Goal: Task Accomplishment & Management: Use online tool/utility

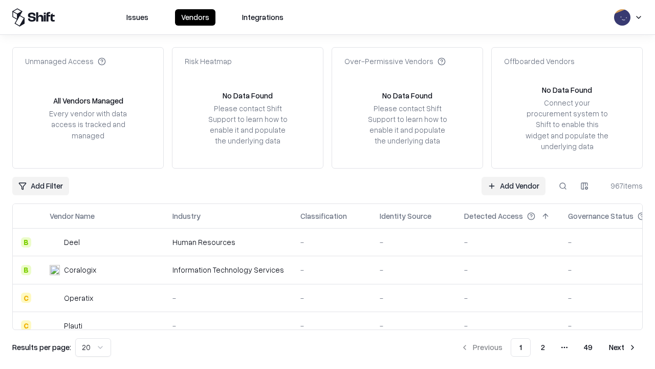
click at [513, 185] on link "Add Vendor" at bounding box center [514, 186] width 64 height 18
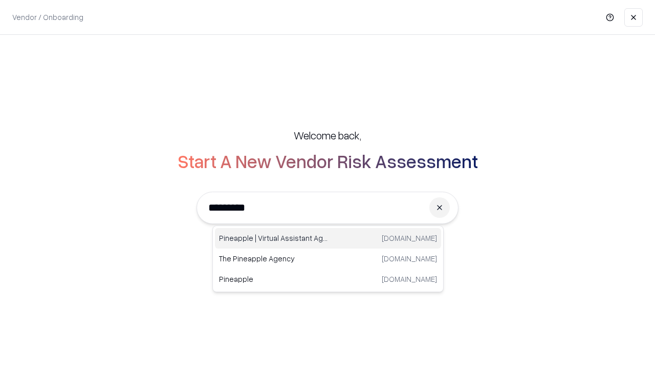
click at [328, 238] on div "Pineapple | Virtual Assistant Agency [DOMAIN_NAME]" at bounding box center [328, 238] width 226 height 20
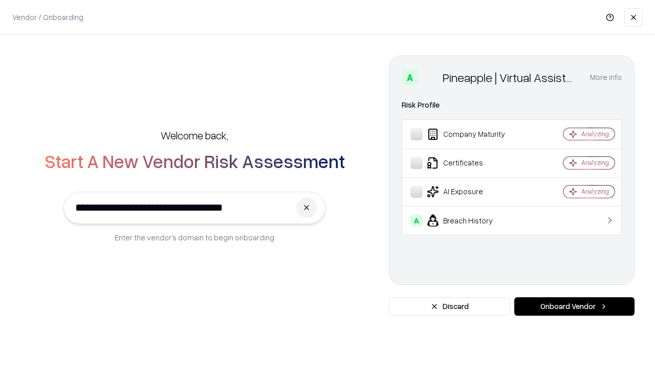
type input "**********"
click at [574, 306] on button "Onboard Vendor" at bounding box center [574, 306] width 120 height 18
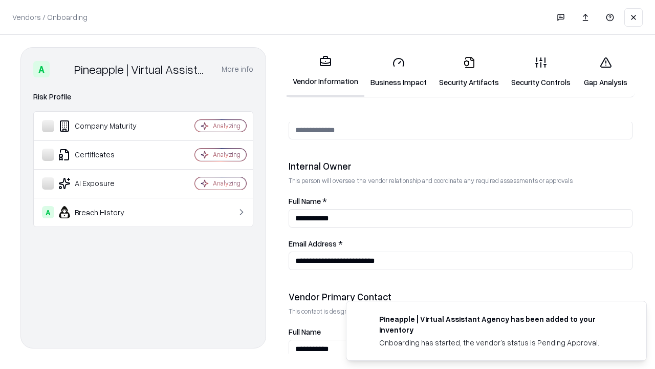
scroll to position [530, 0]
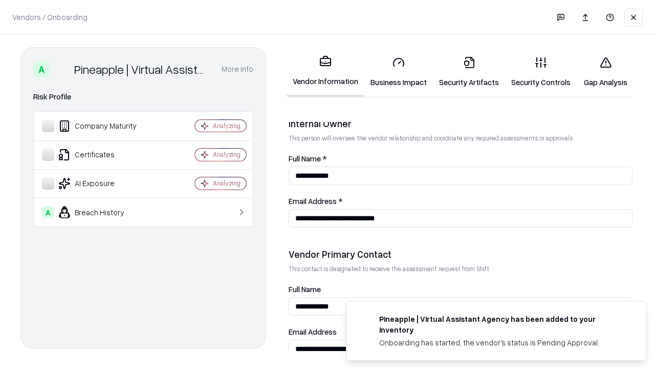
click at [399, 72] on link "Business Impact" at bounding box center [398, 72] width 69 height 48
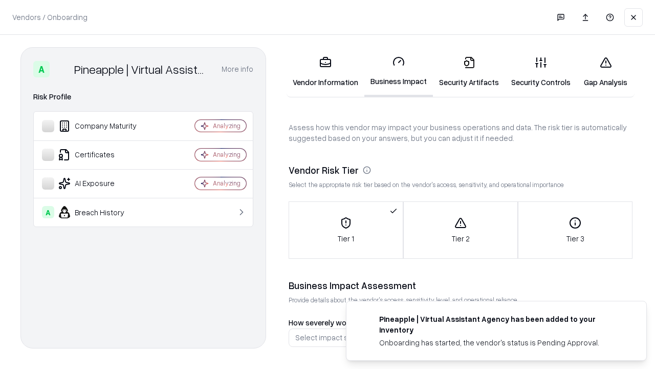
click at [469, 72] on link "Security Artifacts" at bounding box center [469, 72] width 72 height 48
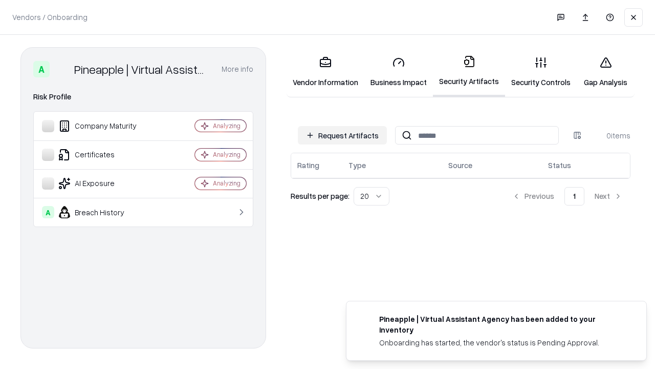
click at [342, 135] on button "Request Artifacts" at bounding box center [342, 135] width 89 height 18
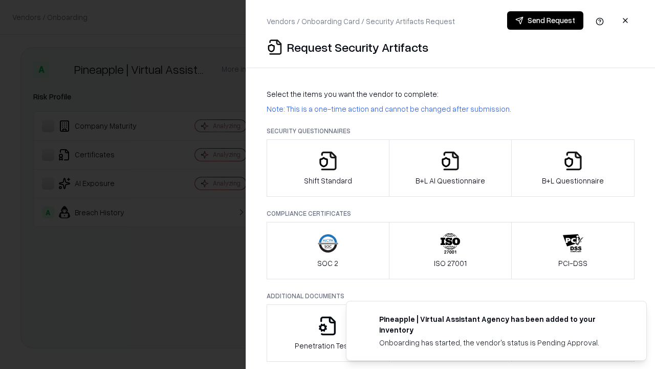
click at [328, 168] on icon "button" at bounding box center [328, 160] width 20 height 20
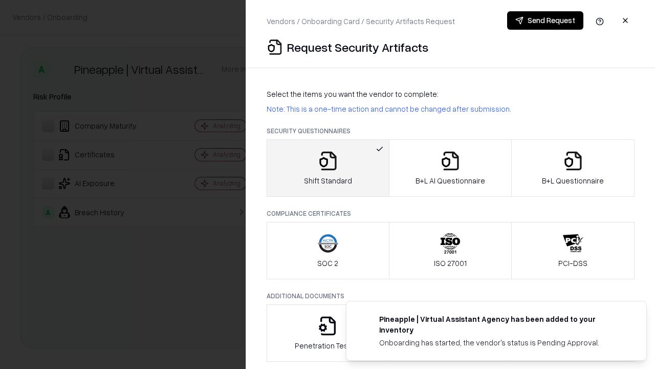
click at [545, 20] on button "Send Request" at bounding box center [545, 20] width 76 height 18
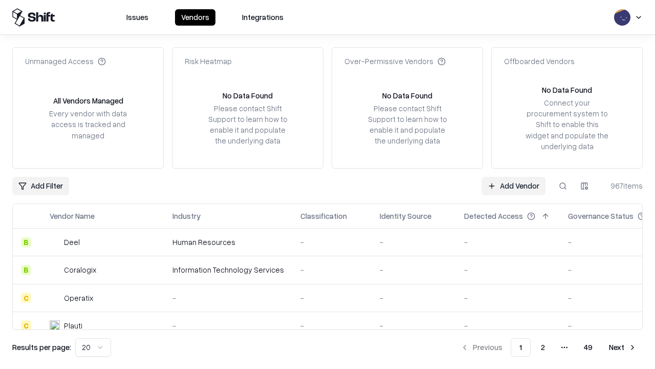
click at [563, 185] on button at bounding box center [563, 186] width 18 height 18
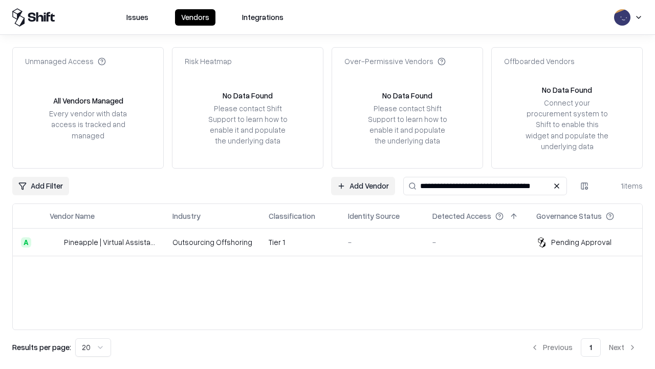
type input "**********"
click at [334, 242] on td "Tier 1" at bounding box center [300, 242] width 79 height 28
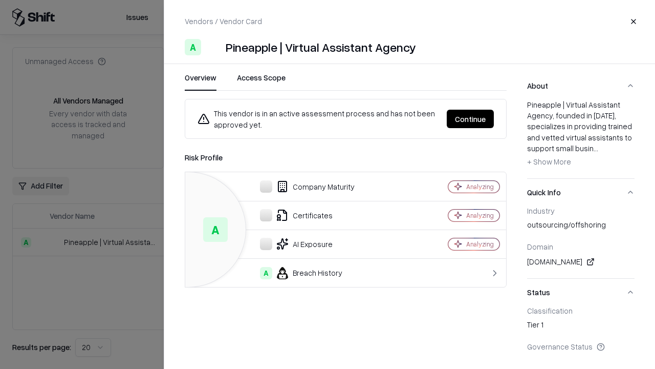
click at [470, 119] on button "Continue" at bounding box center [470, 119] width 47 height 18
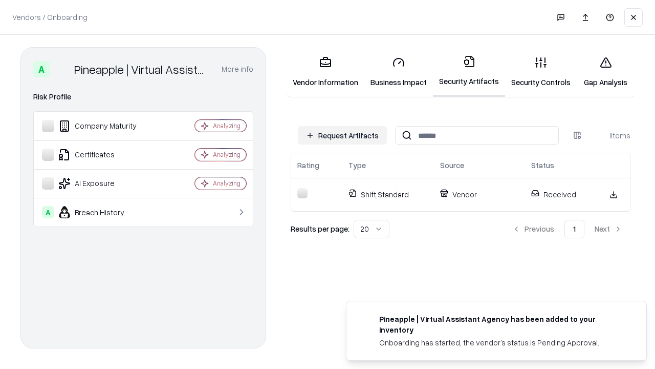
click at [606, 72] on link "Gap Analysis" at bounding box center [606, 72] width 58 height 48
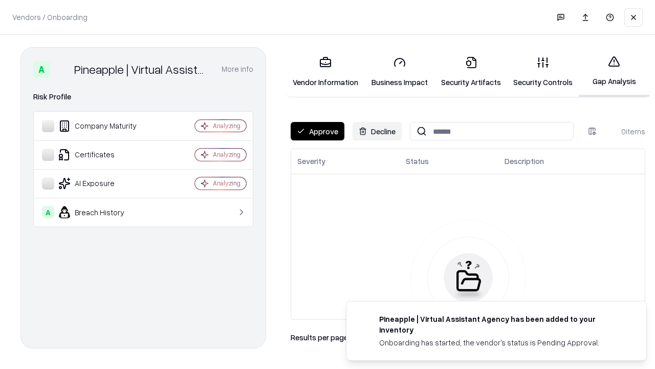
click at [317, 131] on button "Approve" at bounding box center [318, 131] width 54 height 18
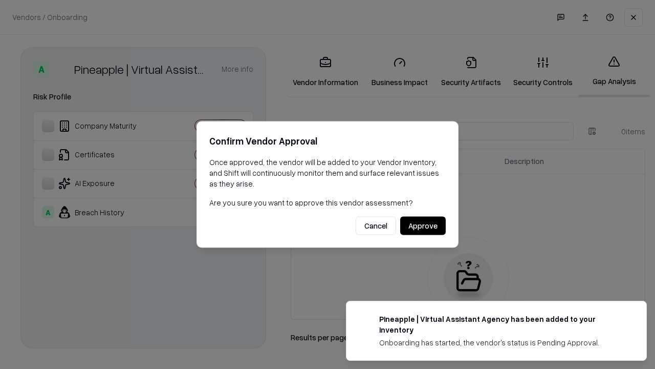
click at [423, 225] on button "Approve" at bounding box center [423, 226] width 46 height 18
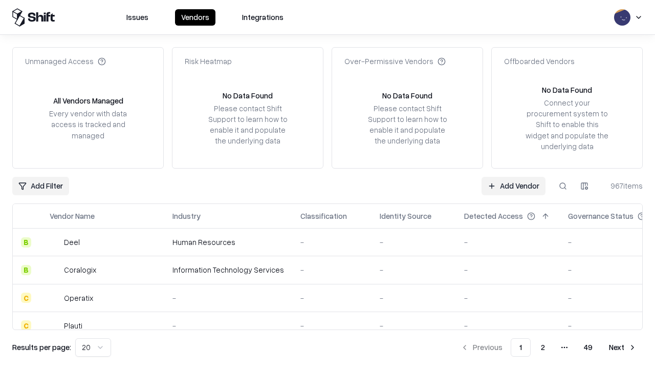
type input "**********"
click at [513, 185] on link "Add Vendor" at bounding box center [514, 186] width 64 height 18
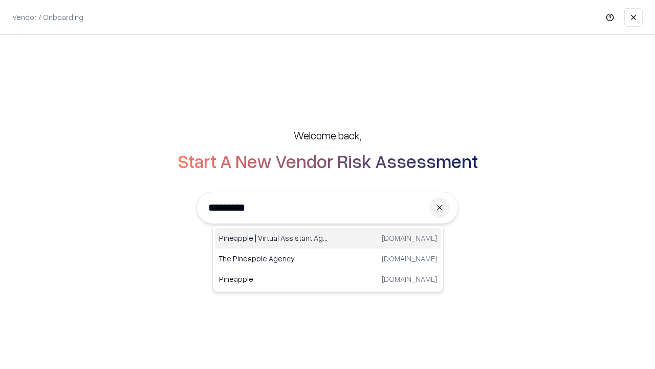
click at [328, 238] on div "Pineapple | Virtual Assistant Agency [DOMAIN_NAME]" at bounding box center [328, 238] width 226 height 20
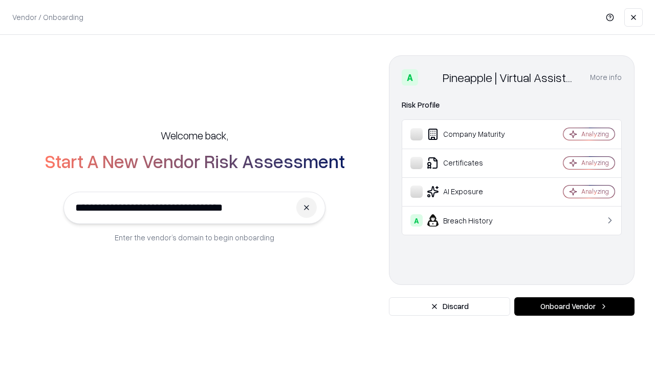
type input "**********"
click at [574, 306] on button "Onboard Vendor" at bounding box center [574, 306] width 120 height 18
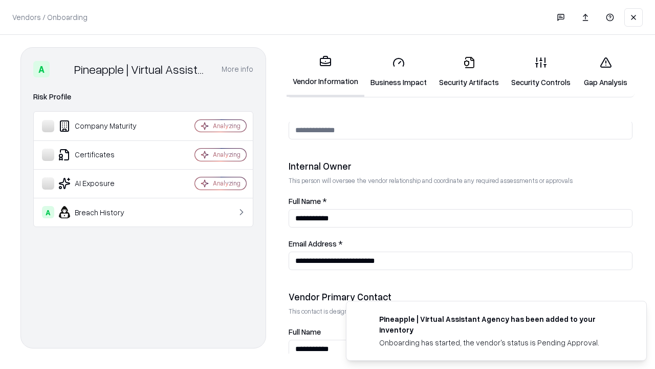
scroll to position [530, 0]
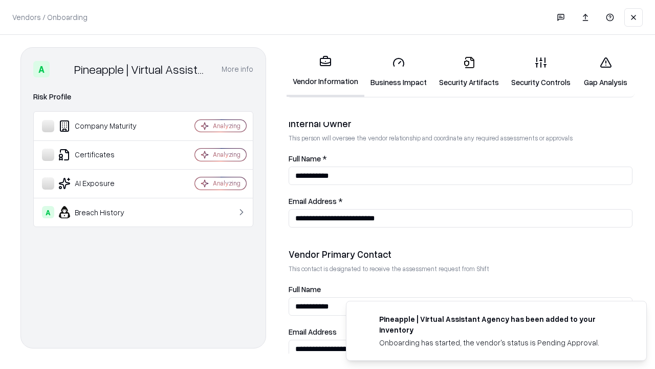
click at [606, 72] on link "Gap Analysis" at bounding box center [606, 72] width 58 height 48
